Goal: Transaction & Acquisition: Purchase product/service

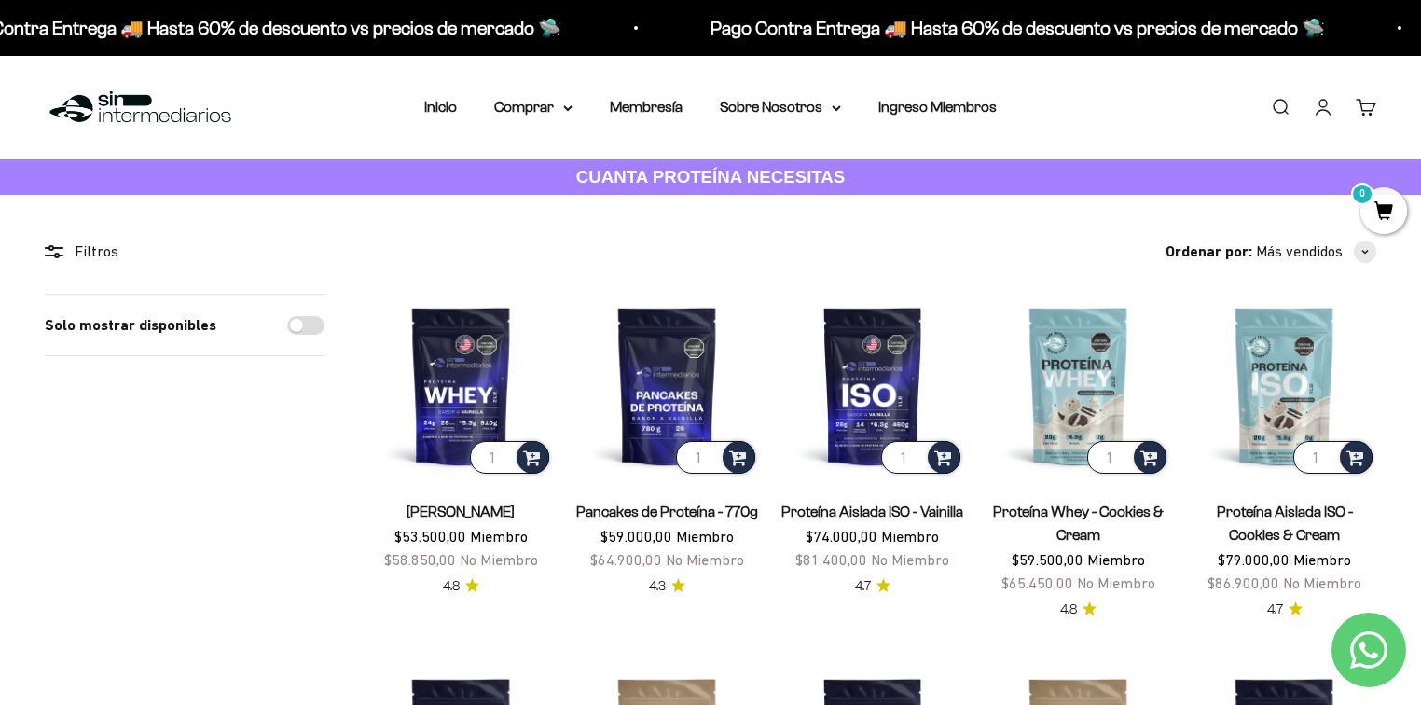
click at [287, 329] on div "Solo mostrar disponibles" at bounding box center [185, 326] width 280 height 62
click at [296, 325] on input "Solo mostrar disponibles" at bounding box center [305, 325] width 37 height 19
checkbox input "true"
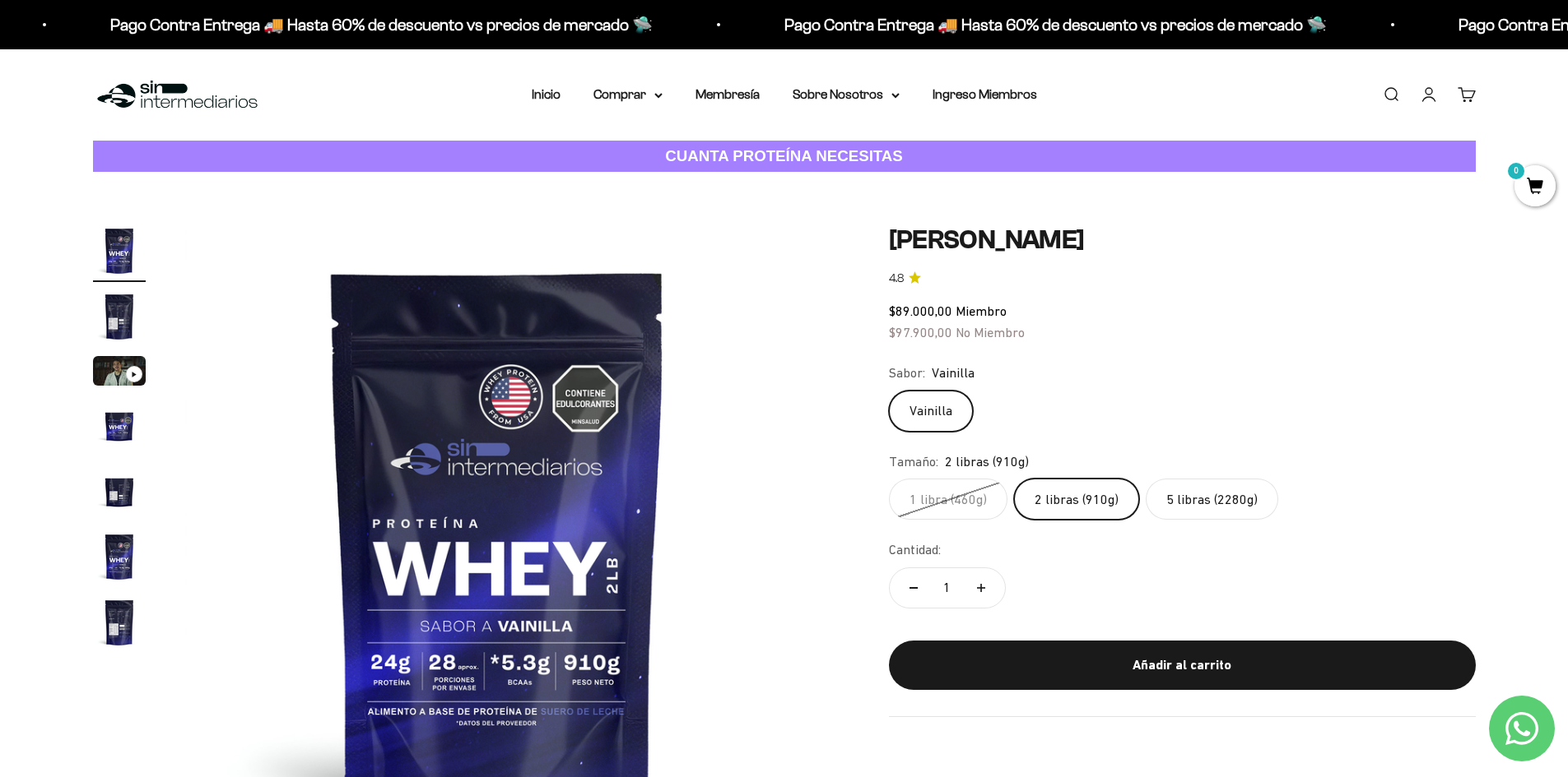
click at [1200, 488] on label "5 libras (2280g)" at bounding box center [1212, 499] width 132 height 41
click at [889, 479] on input "5 libras (2280g)" at bounding box center [888, 478] width 1 height 1
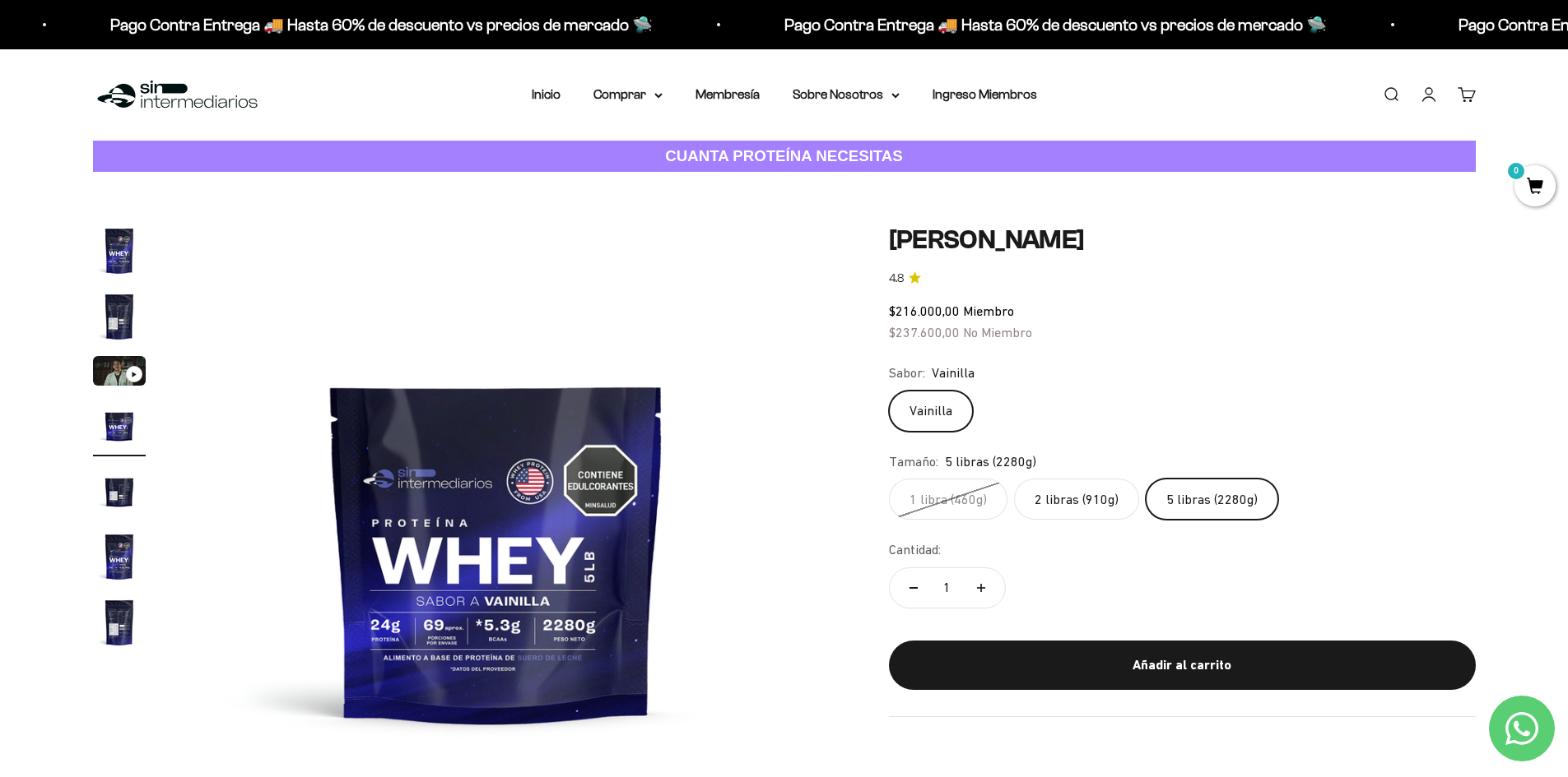
click at [113, 481] on img "Ir al artículo 5" at bounding box center [119, 491] width 53 height 53
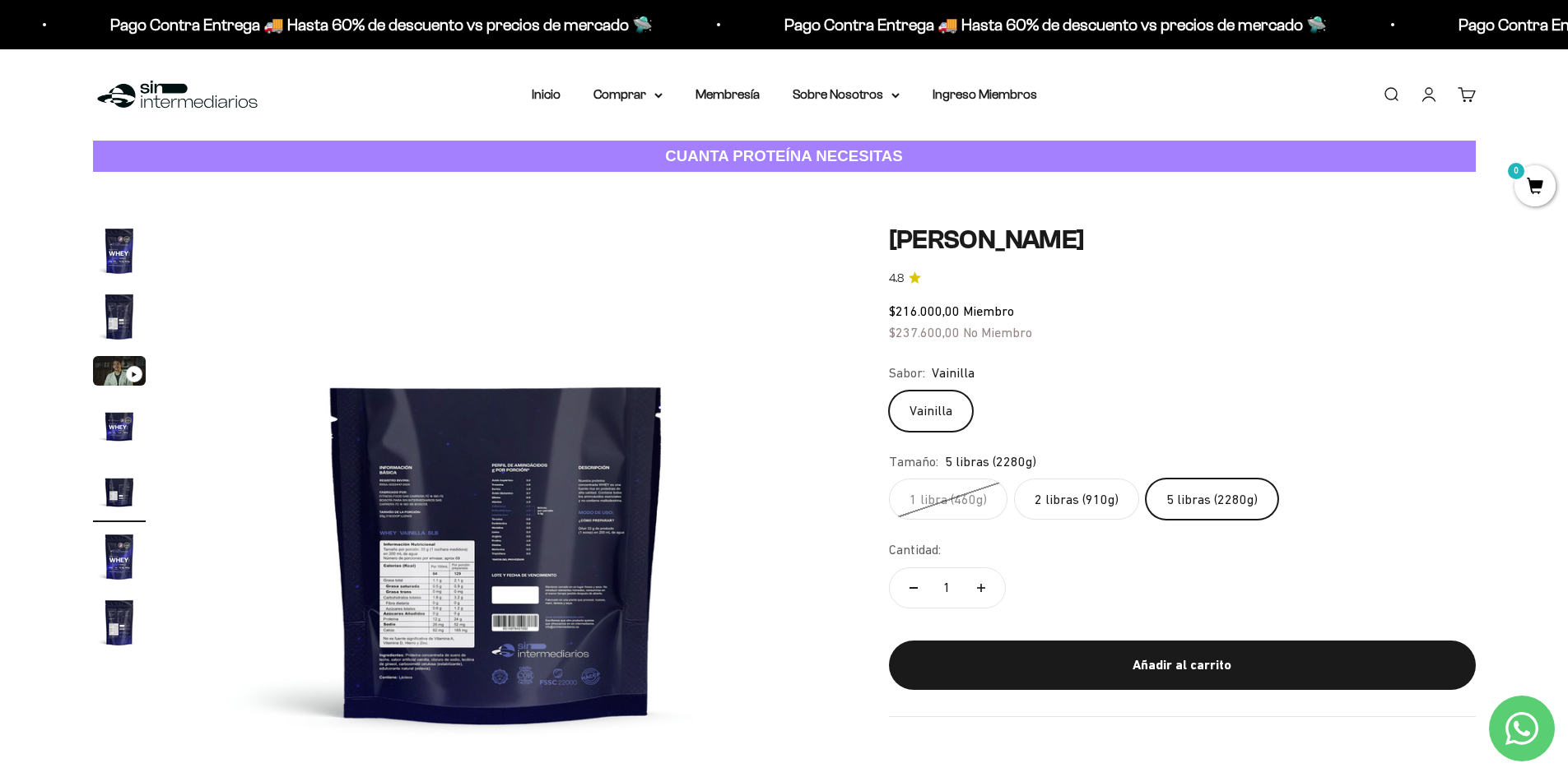
click at [484, 500] on img at bounding box center [497, 537] width 625 height 624
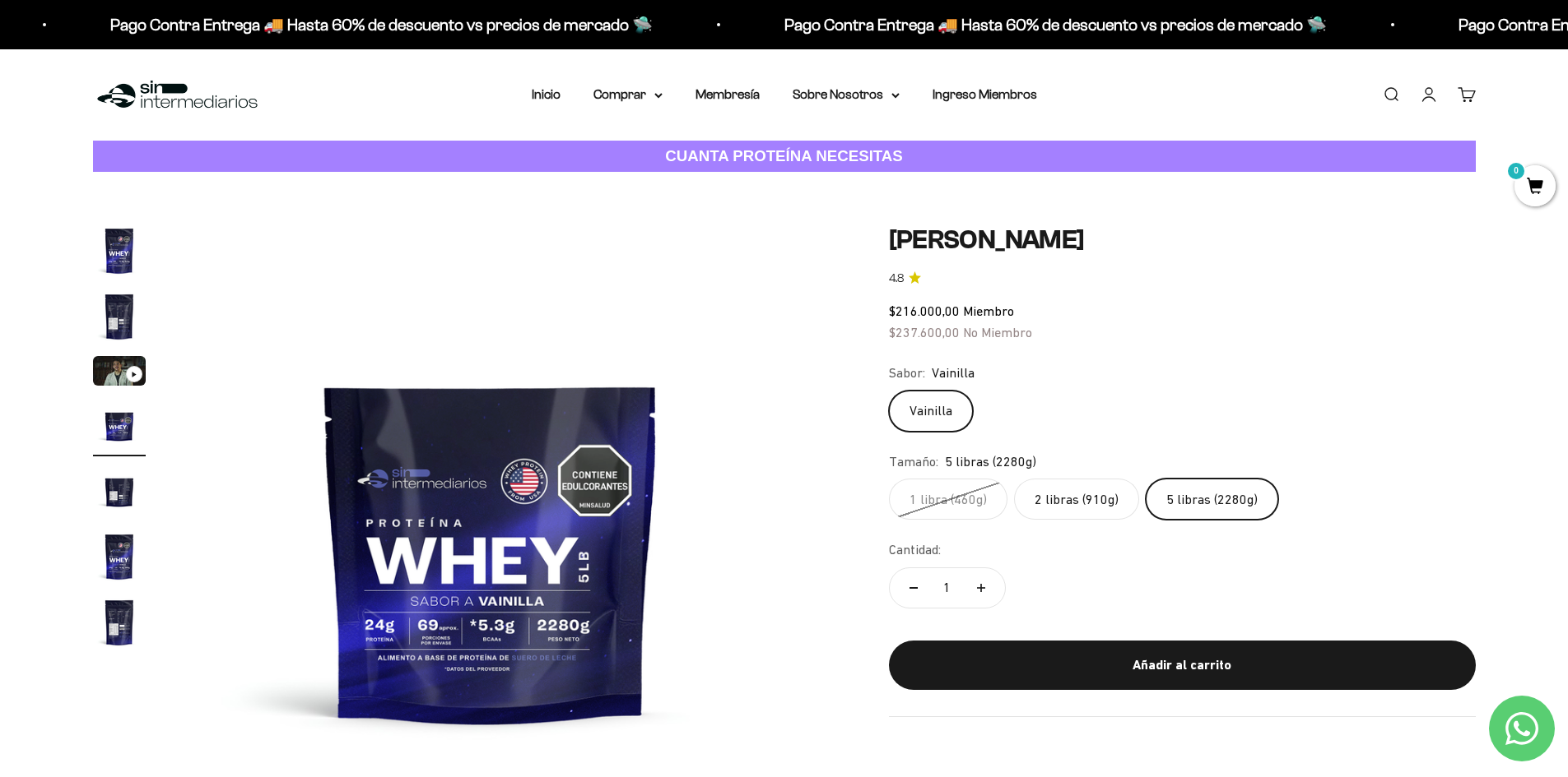
scroll to position [0, 1934]
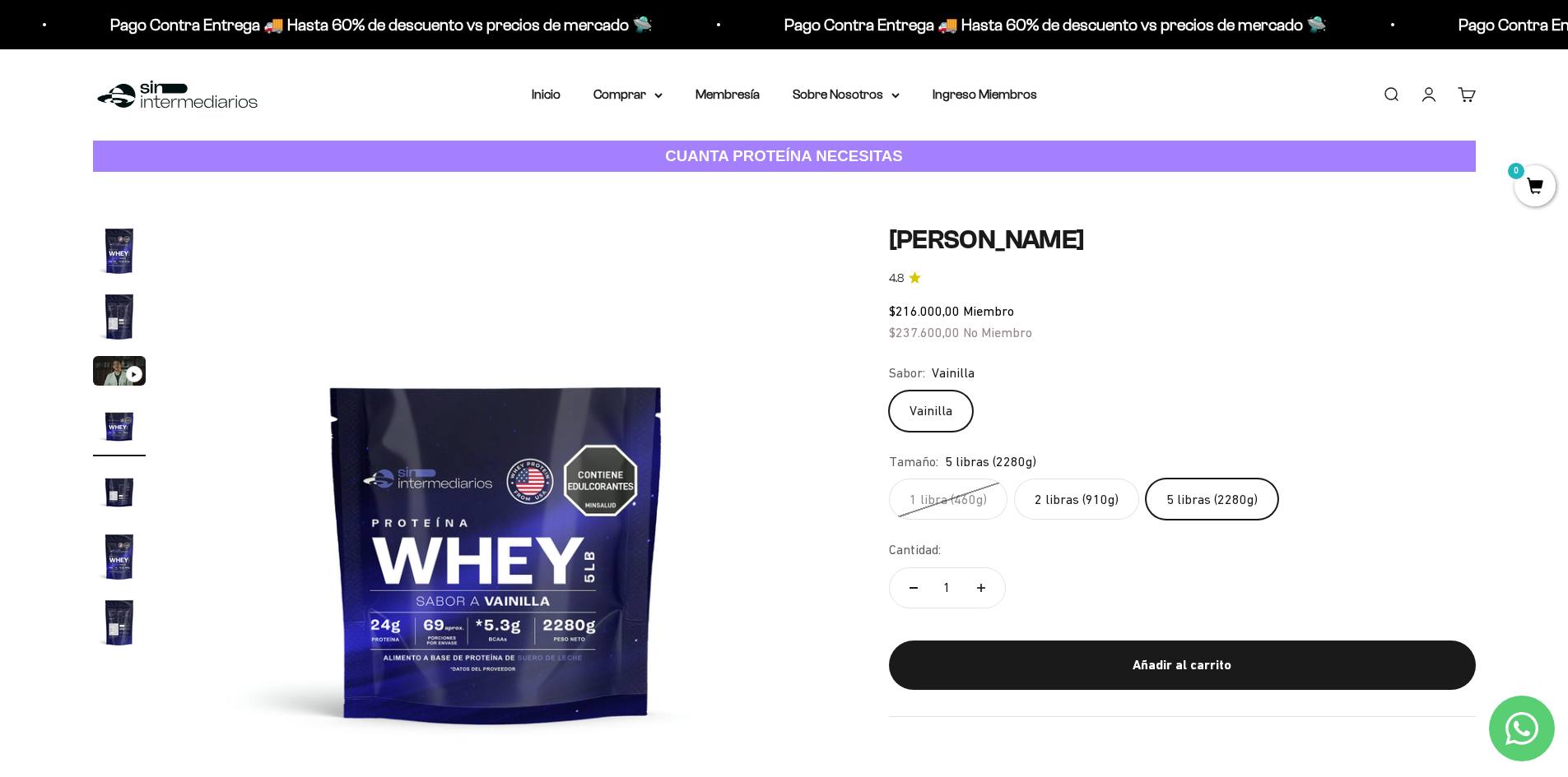
click at [116, 613] on img "Ir al artículo 7" at bounding box center [119, 623] width 53 height 53
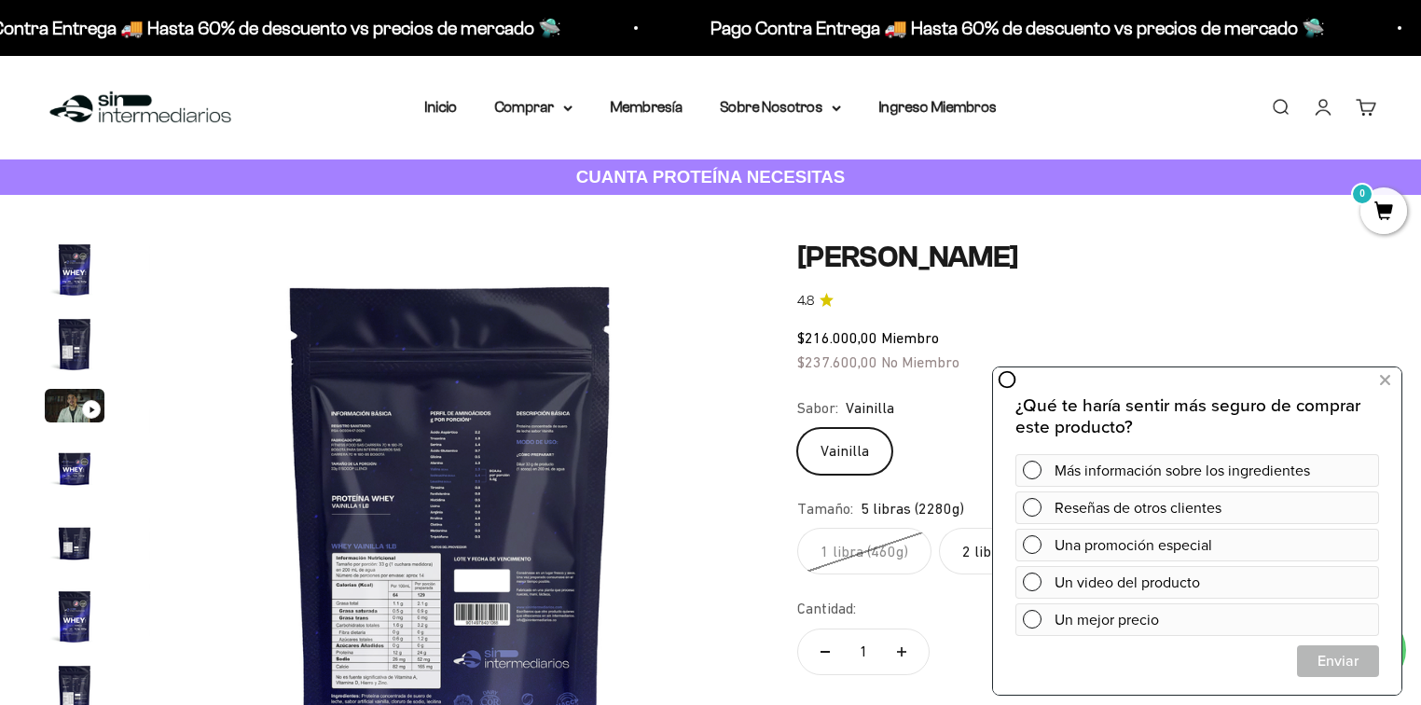
scroll to position [0, 3754]
click at [865, 7] on div "Pago Contra Entrega 🚚 Hasta 60% de descuento vs precios de mercado 🛸 Pago Contr…" at bounding box center [710, 28] width 1421 height 56
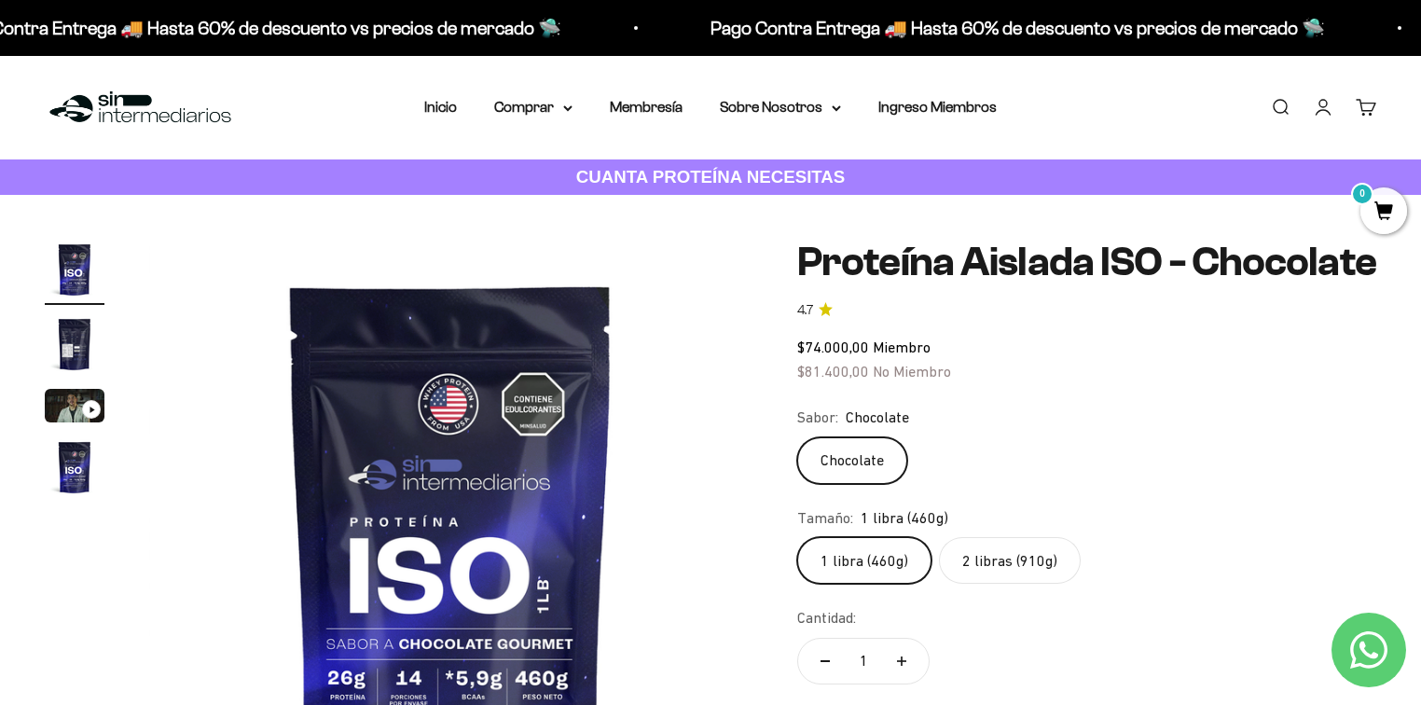
click at [853, 460] on label "Chocolate" at bounding box center [852, 460] width 110 height 47
click at [797, 437] on input "Chocolate" at bounding box center [796, 436] width 1 height 1
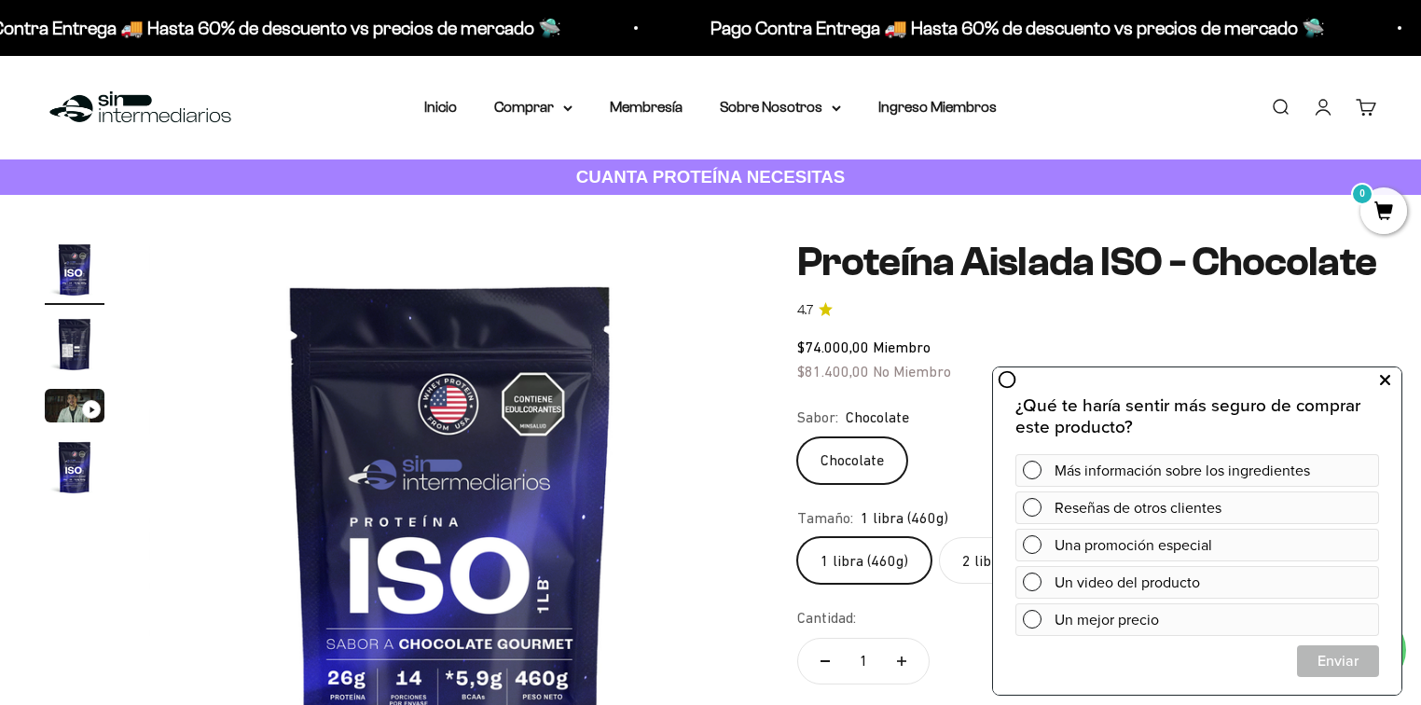
click at [1387, 381] on icon at bounding box center [1385, 380] width 10 height 24
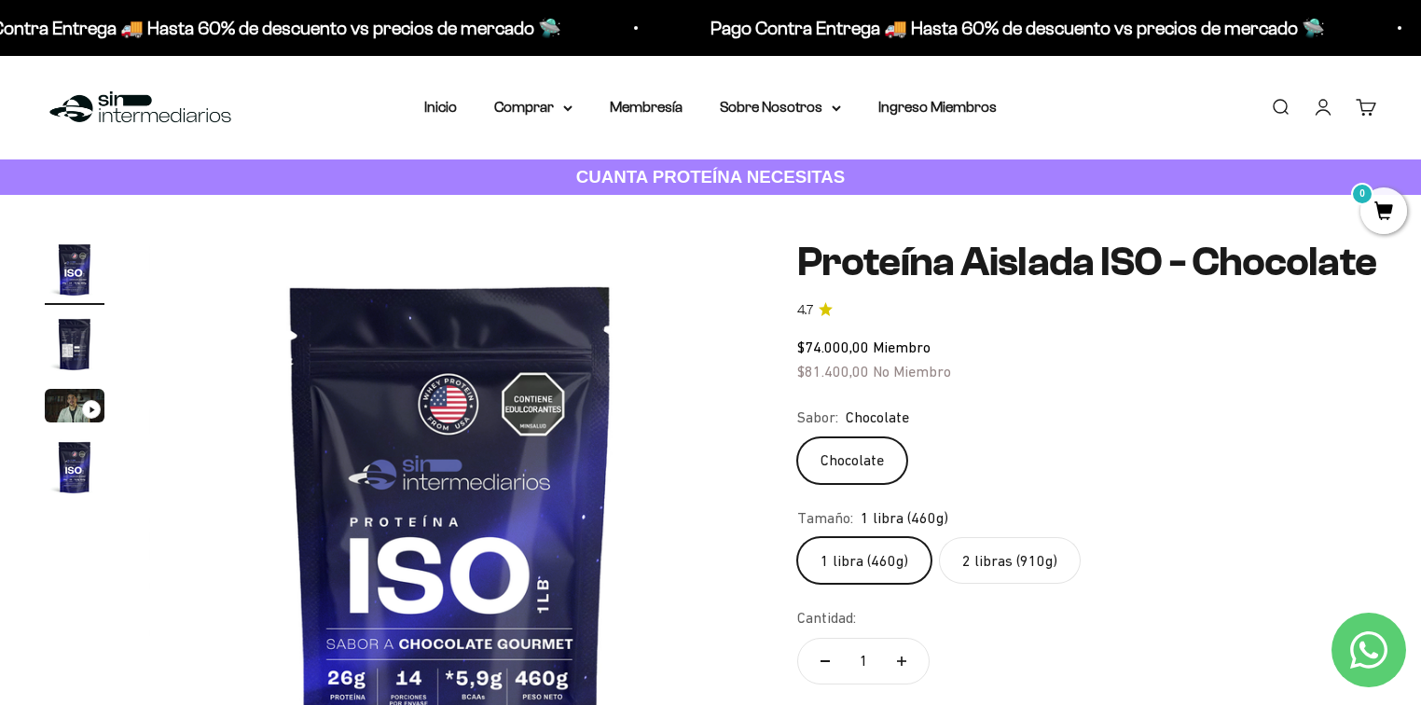
click at [1004, 554] on label "2 libras (910g)" at bounding box center [1010, 560] width 142 height 47
click at [797, 537] on input "2 libras (910g)" at bounding box center [796, 536] width 1 height 1
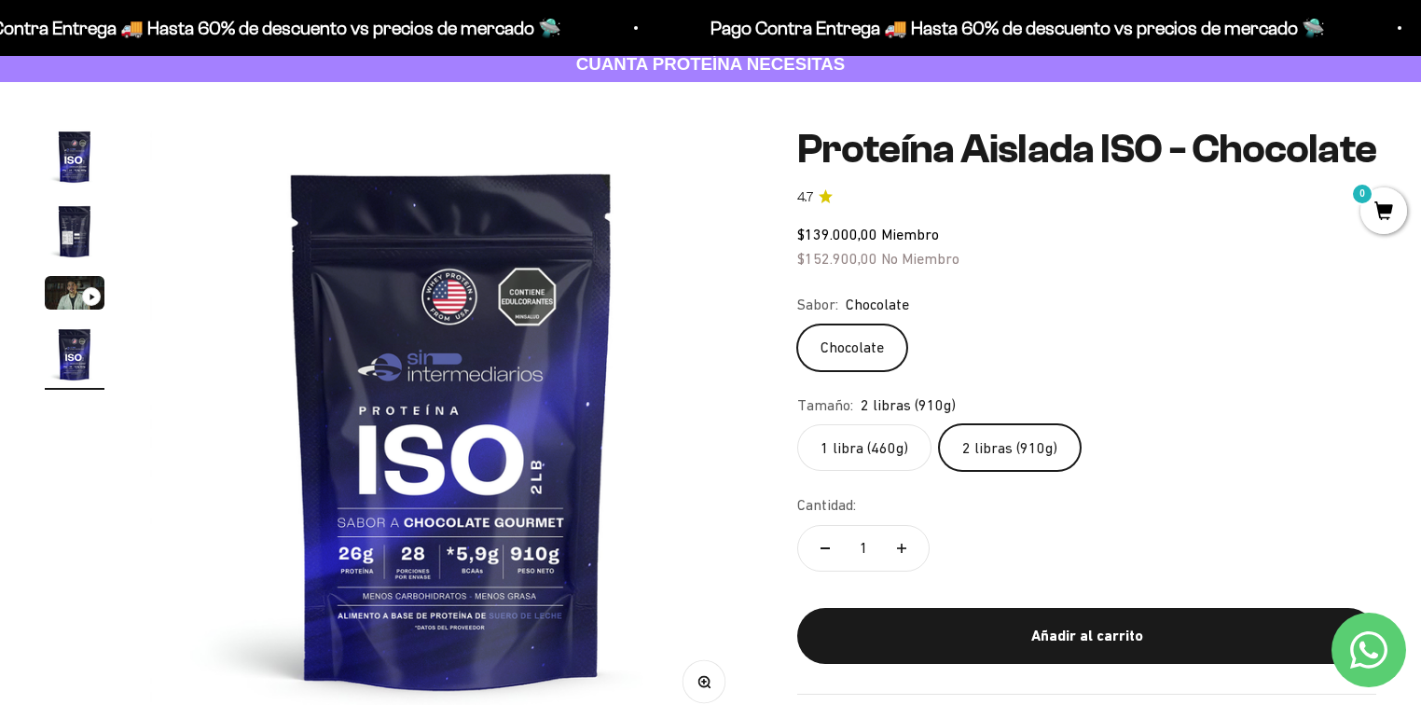
scroll to position [149, 0]
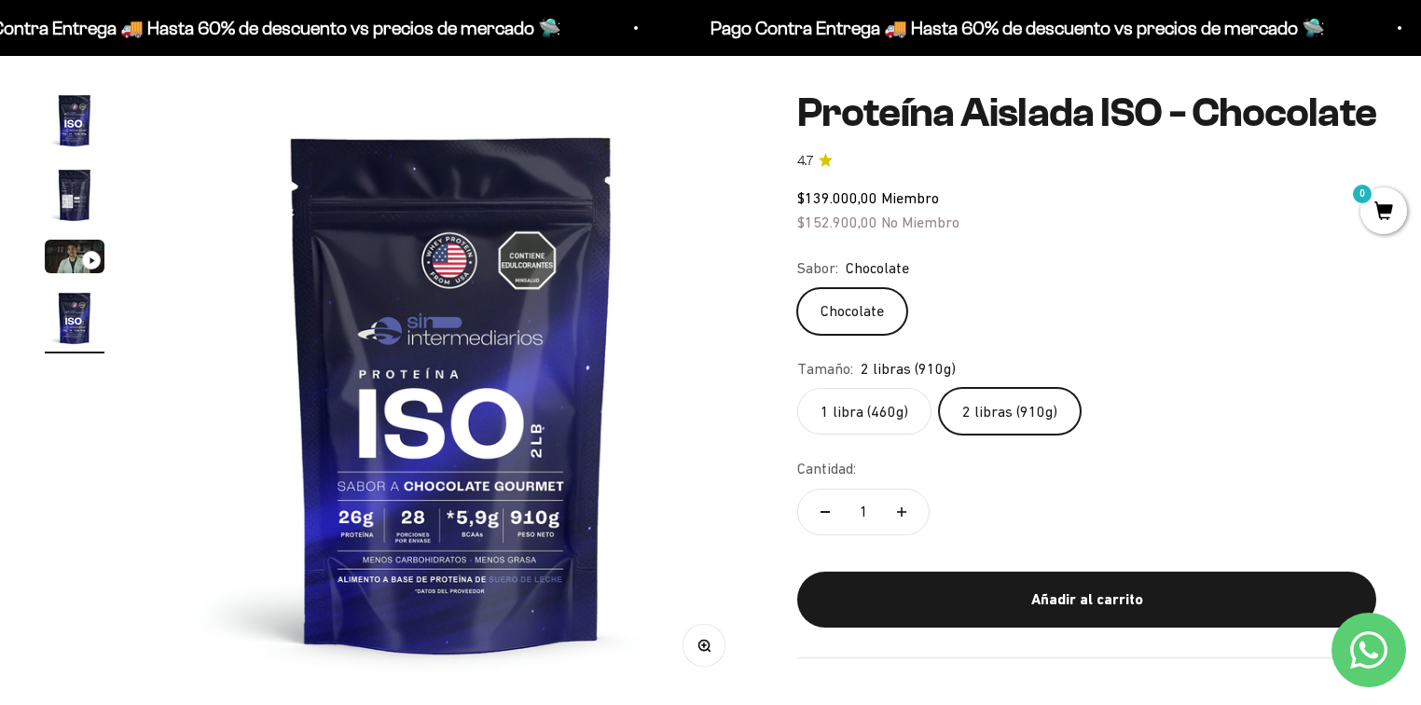
click at [974, 403] on label "2 libras (910g)" at bounding box center [1010, 411] width 142 height 47
click at [797, 388] on input "2 libras (910g)" at bounding box center [796, 387] width 1 height 1
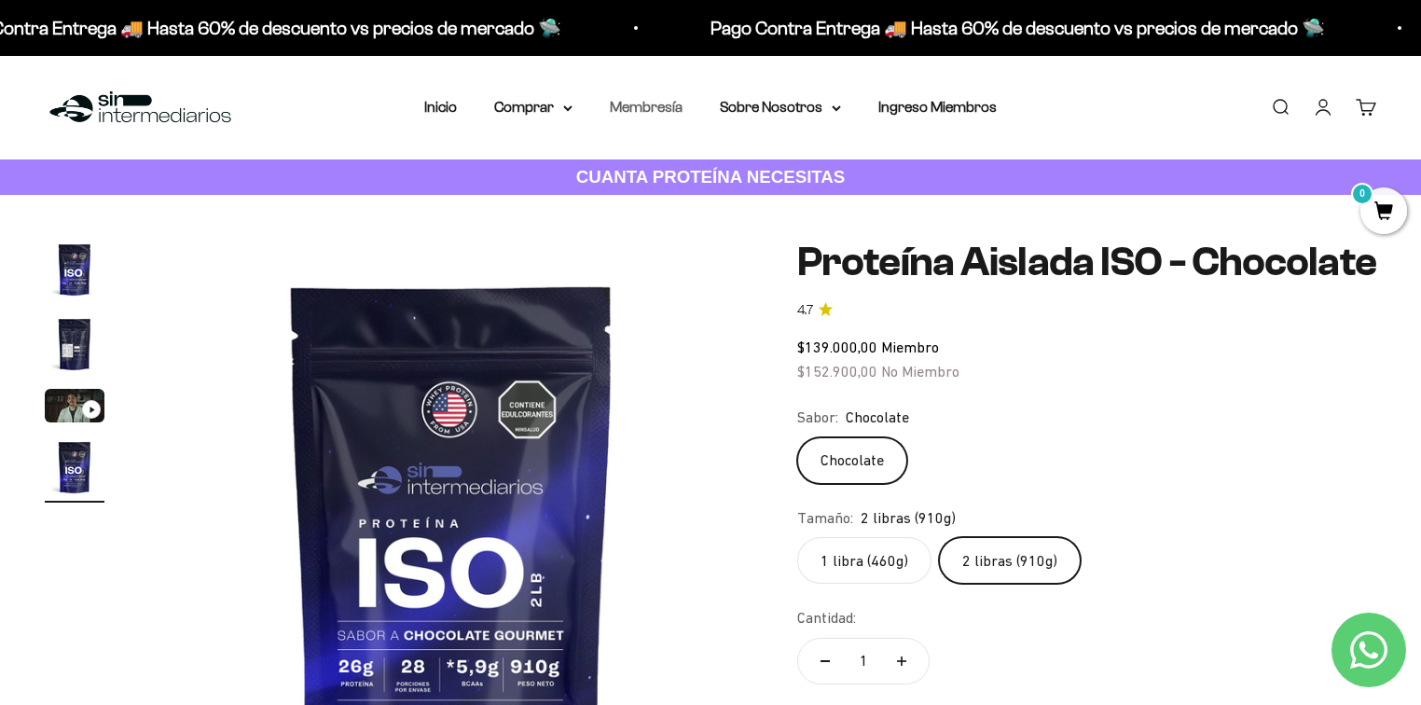
click at [670, 107] on link "Membresía" at bounding box center [646, 107] width 73 height 16
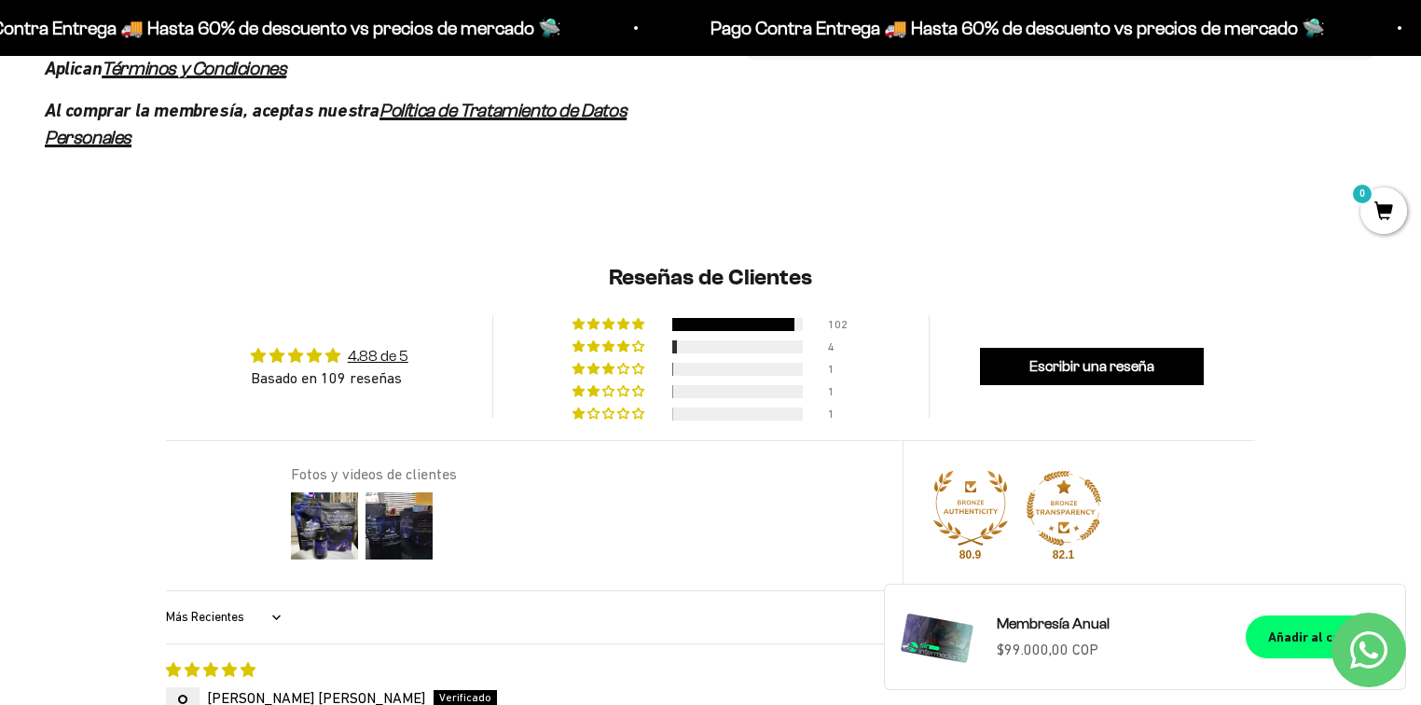
scroll to position [1492, 0]
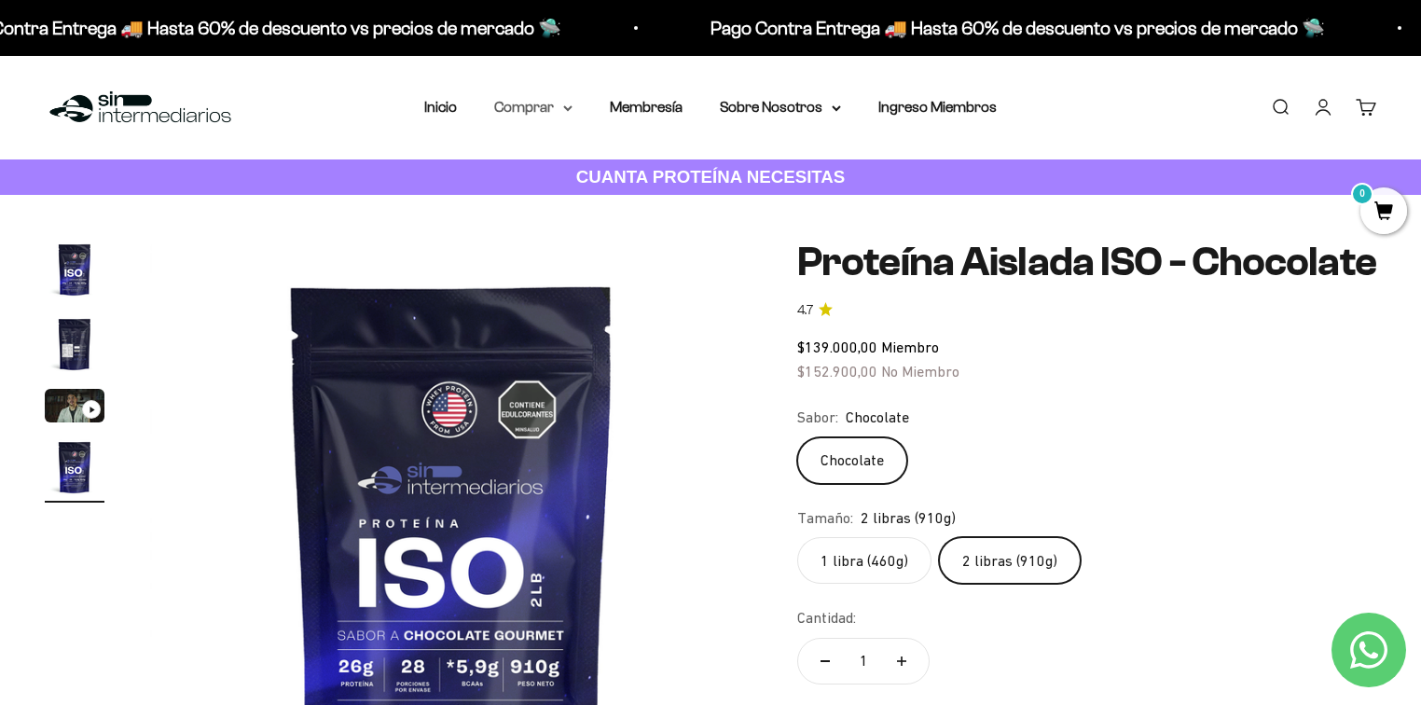
click at [535, 108] on summary "Comprar" at bounding box center [533, 107] width 78 height 24
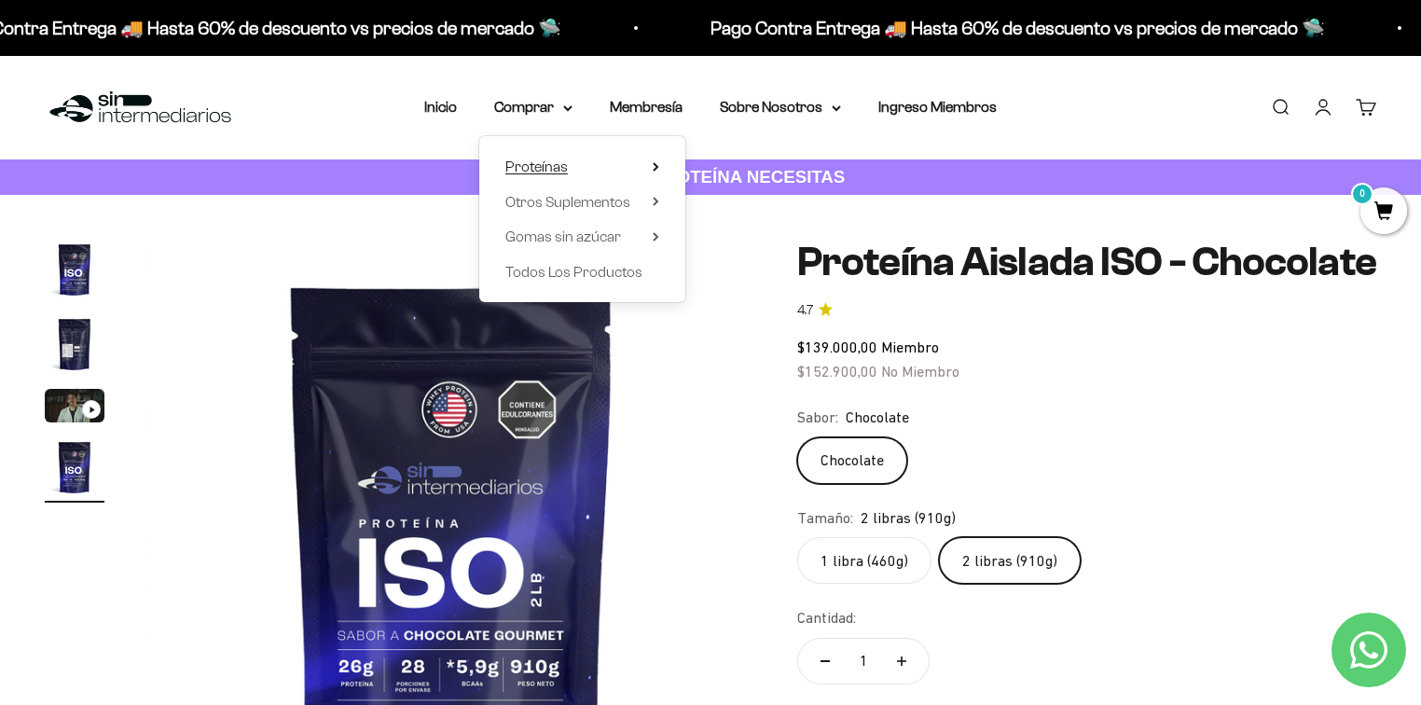
click at [541, 160] on span "Proteínas" at bounding box center [536, 167] width 62 height 16
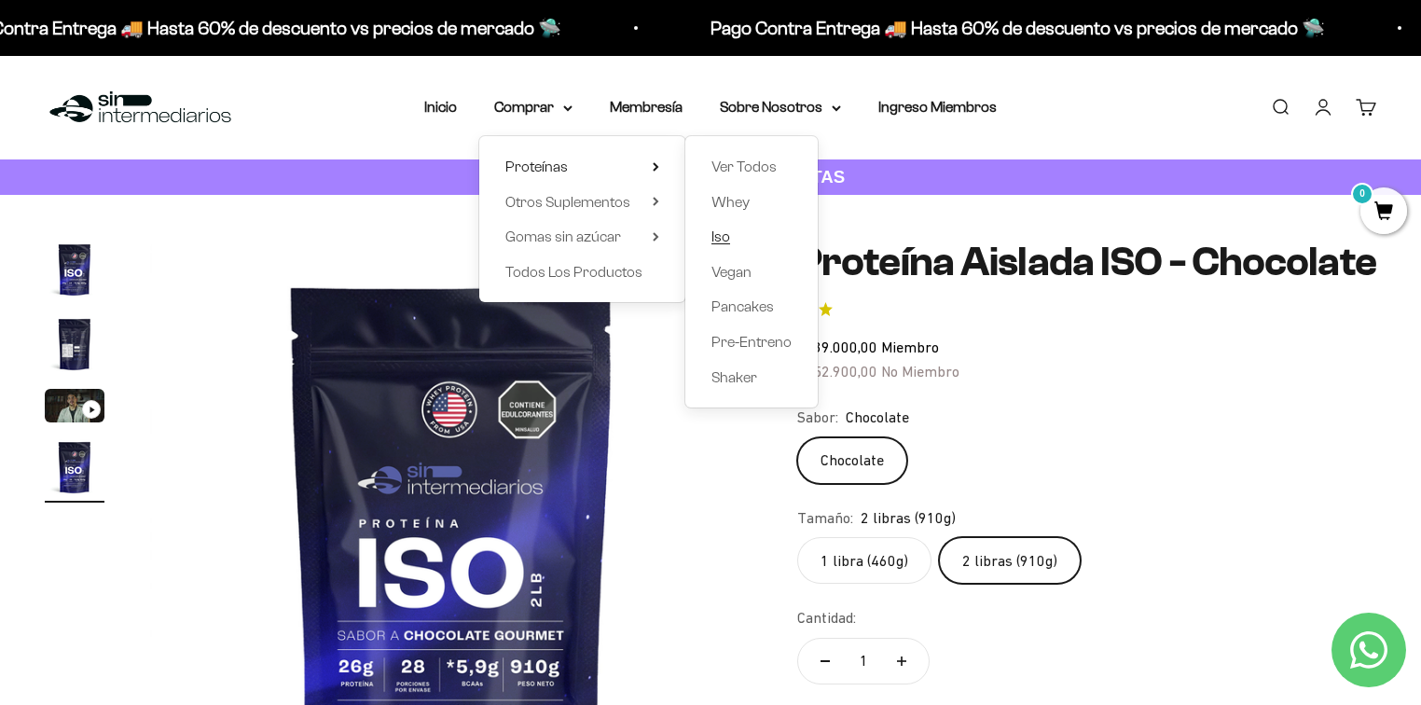
click at [725, 232] on span "Iso" at bounding box center [721, 236] width 19 height 16
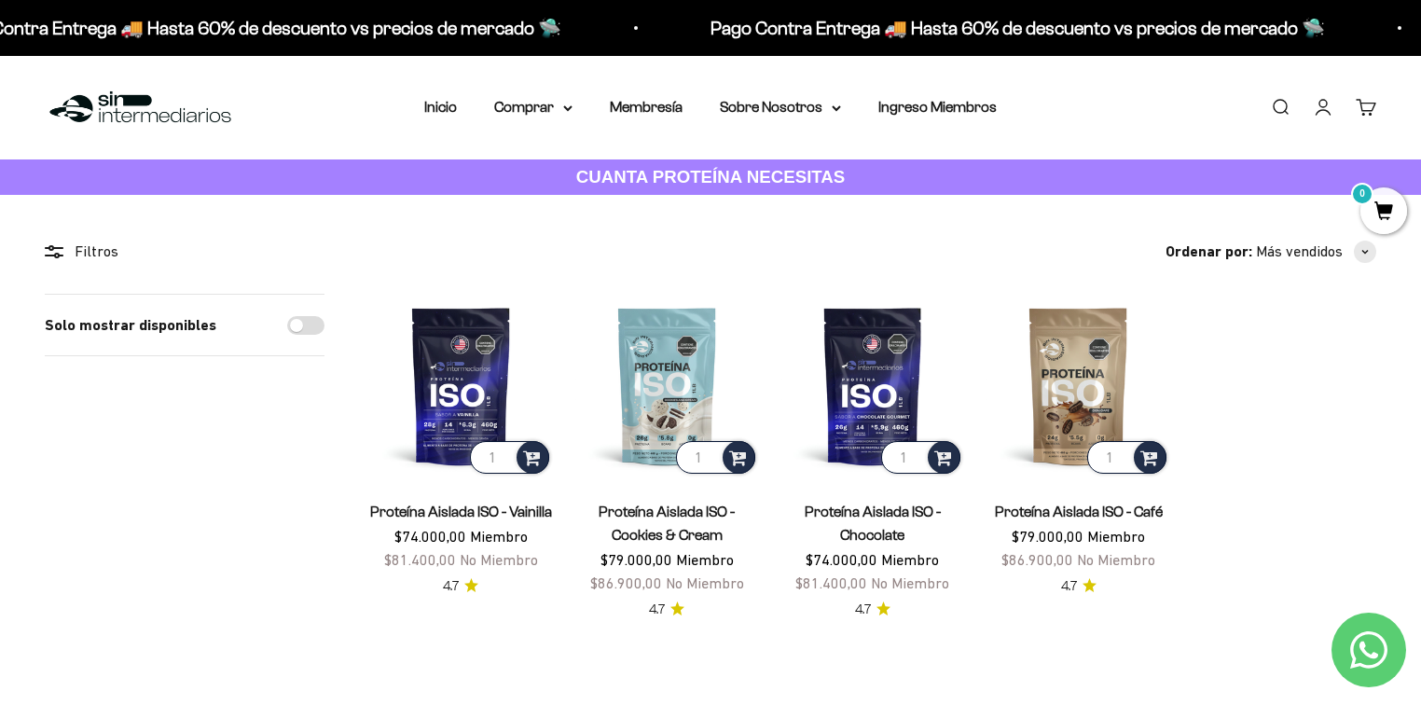
click at [299, 316] on input "Solo mostrar disponibles" at bounding box center [305, 325] width 37 height 19
checkbox input "true"
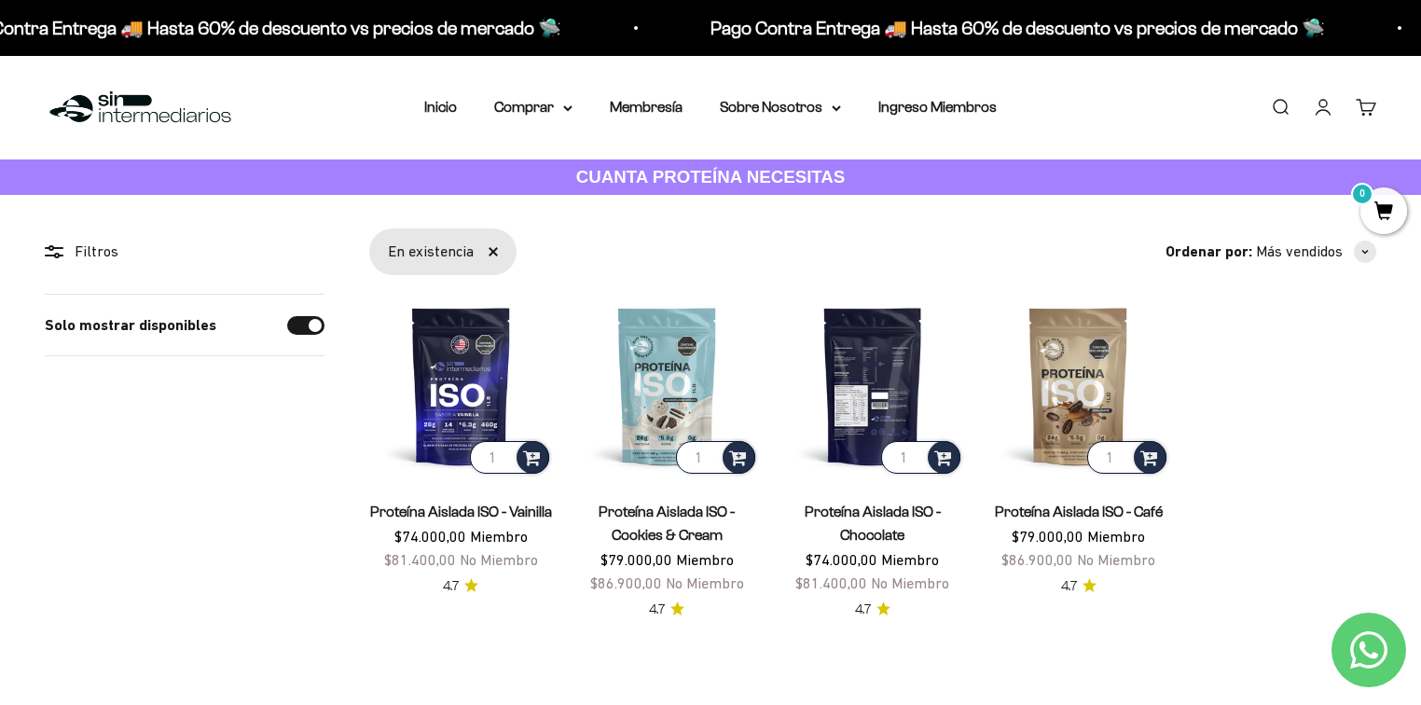
click at [910, 362] on img at bounding box center [874, 386] width 184 height 184
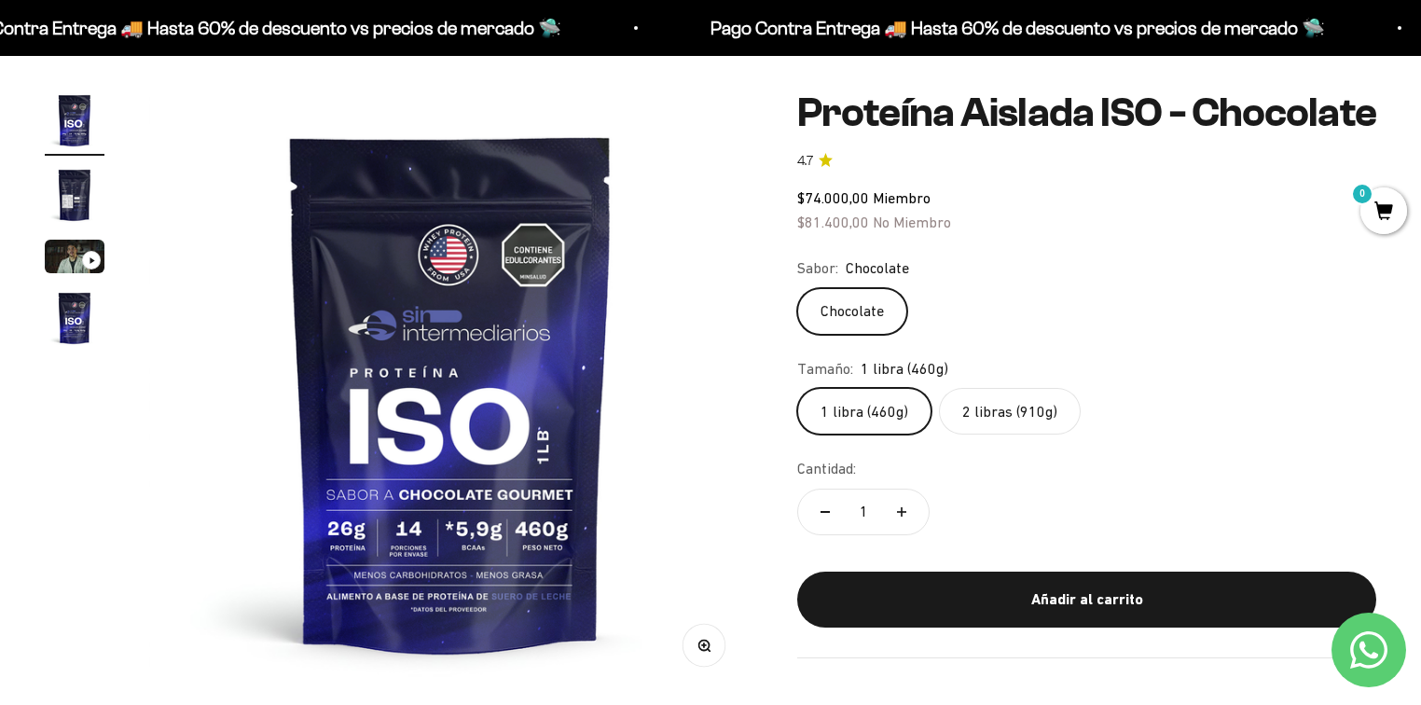
click at [991, 412] on label "2 libras (910g)" at bounding box center [1010, 411] width 142 height 47
click at [797, 388] on input "2 libras (910g)" at bounding box center [796, 387] width 1 height 1
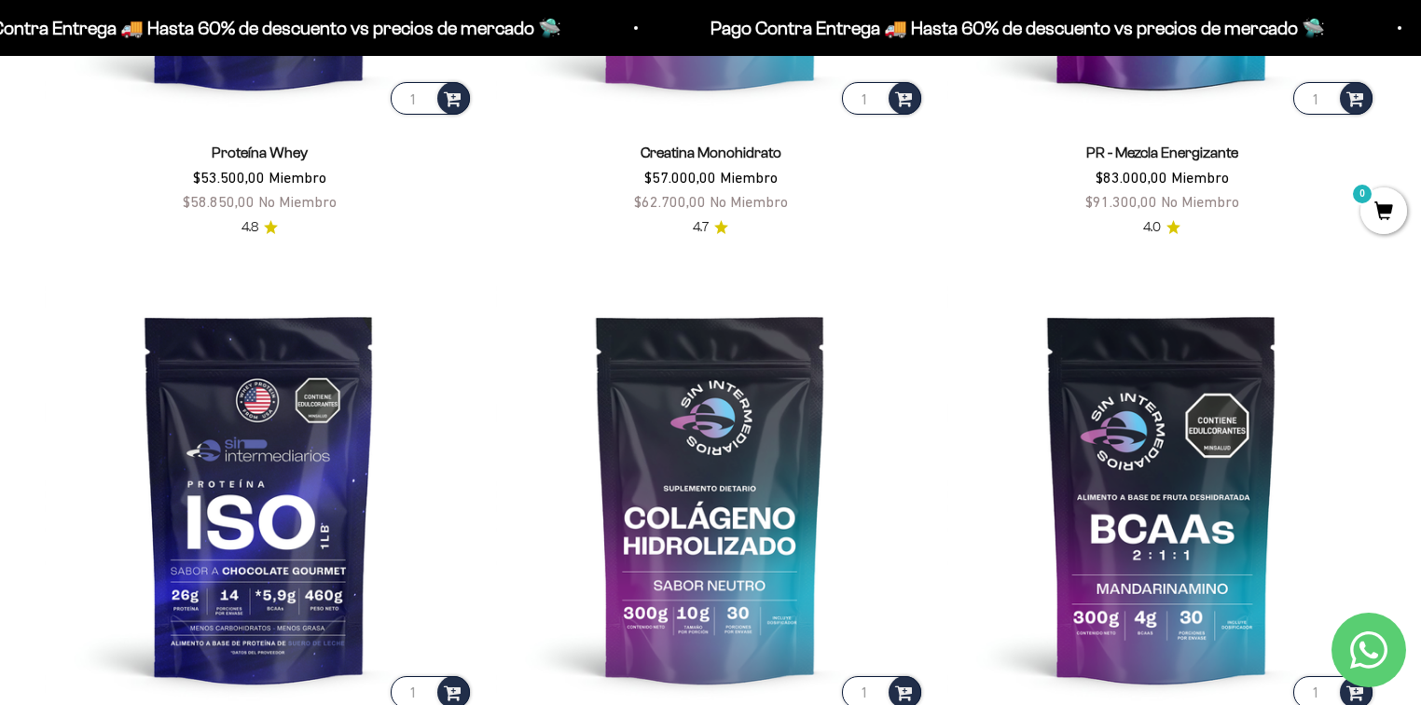
scroll to position [1492, 0]
